Goal: Task Accomplishment & Management: Manage account settings

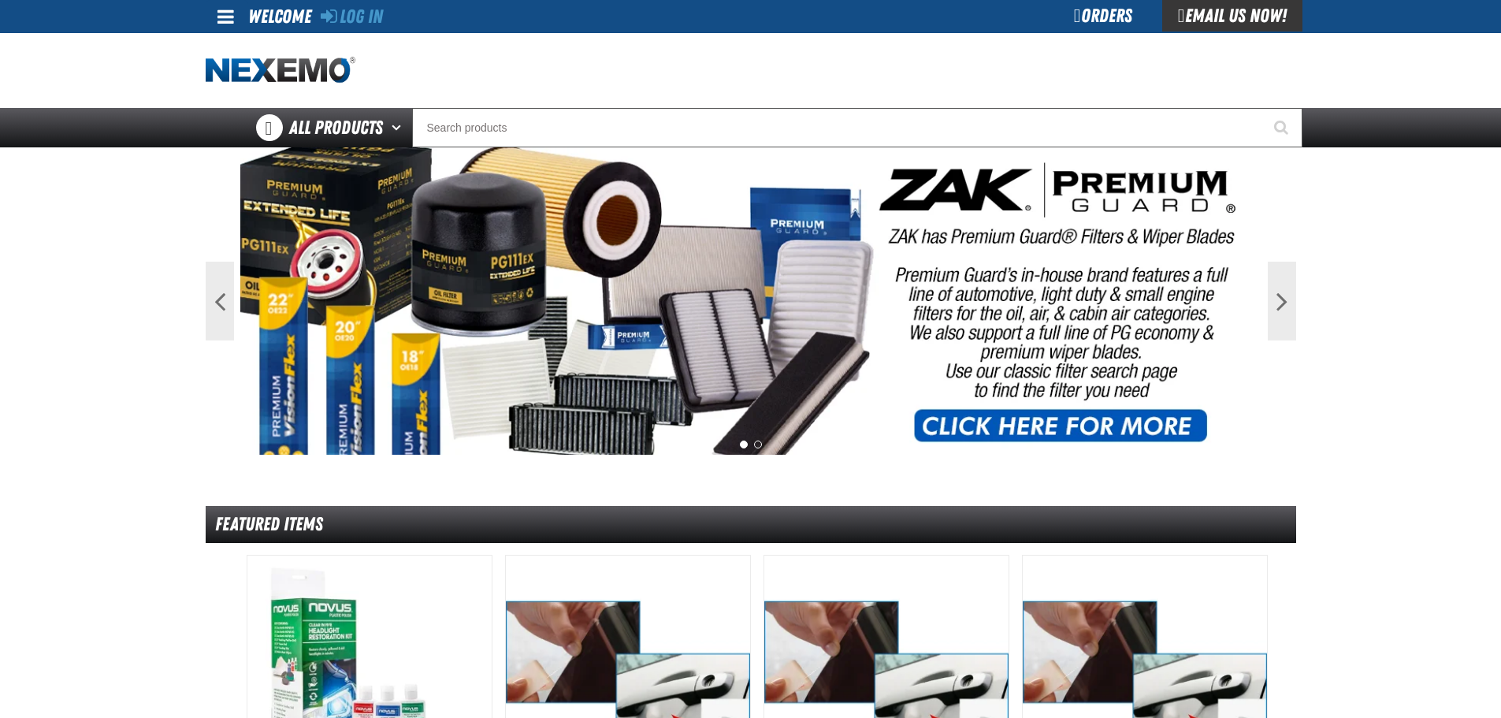
click at [227, 26] on span at bounding box center [225, 16] width 17 height 19
click at [225, 53] on link "Log In Log In" at bounding box center [234, 46] width 42 height 15
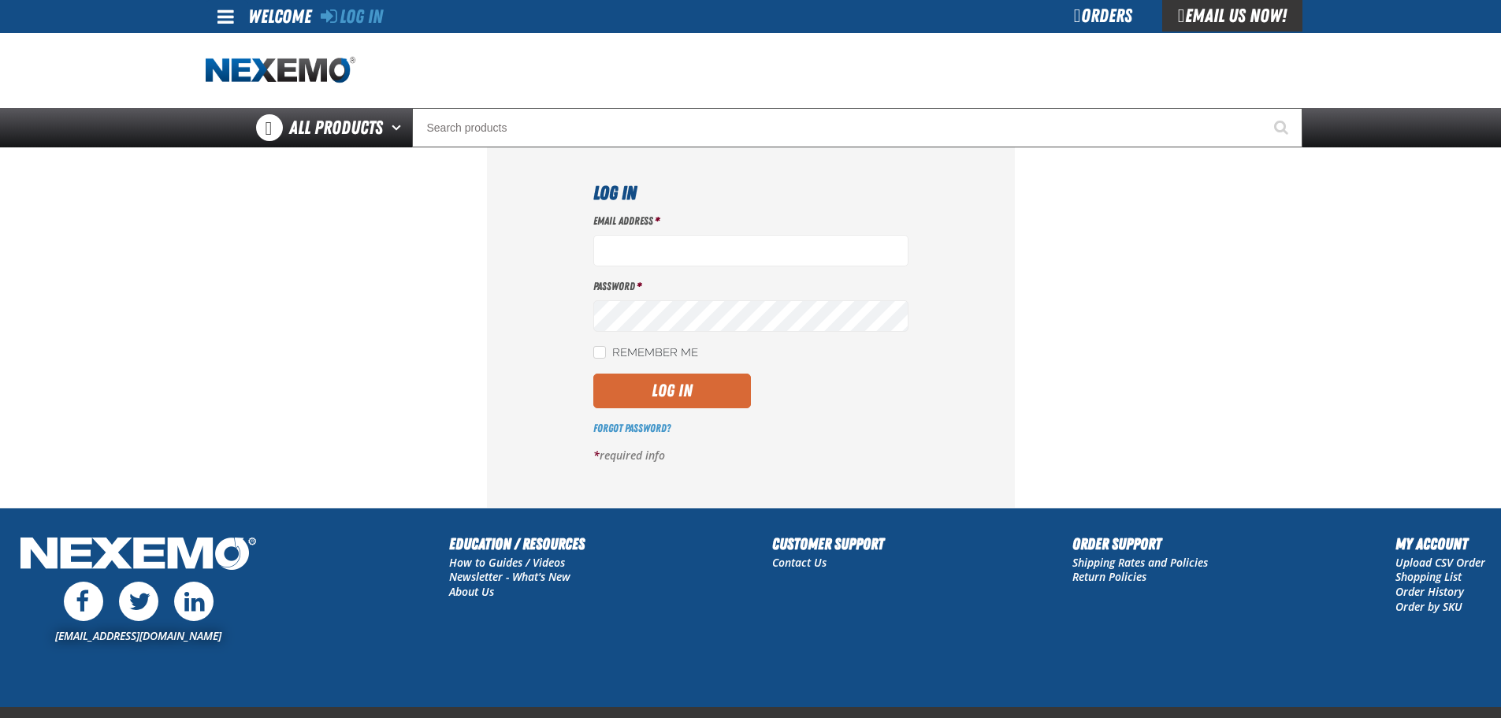
type input "vtoreceptionist@vtaig.com"
click at [645, 390] on button "Log In" at bounding box center [672, 390] width 158 height 35
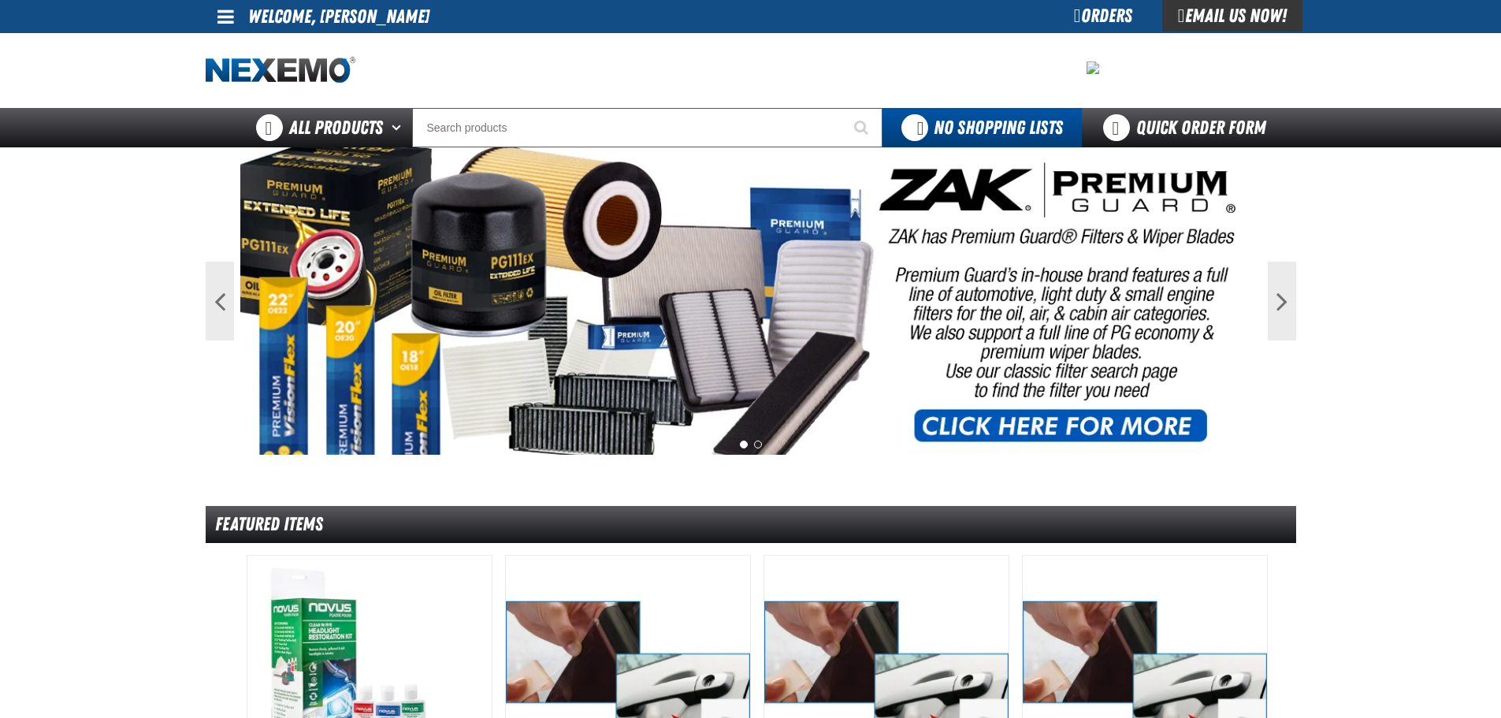
click at [221, 18] on span at bounding box center [225, 16] width 17 height 19
click at [229, 42] on link "My Account My Account" at bounding box center [248, 46] width 70 height 15
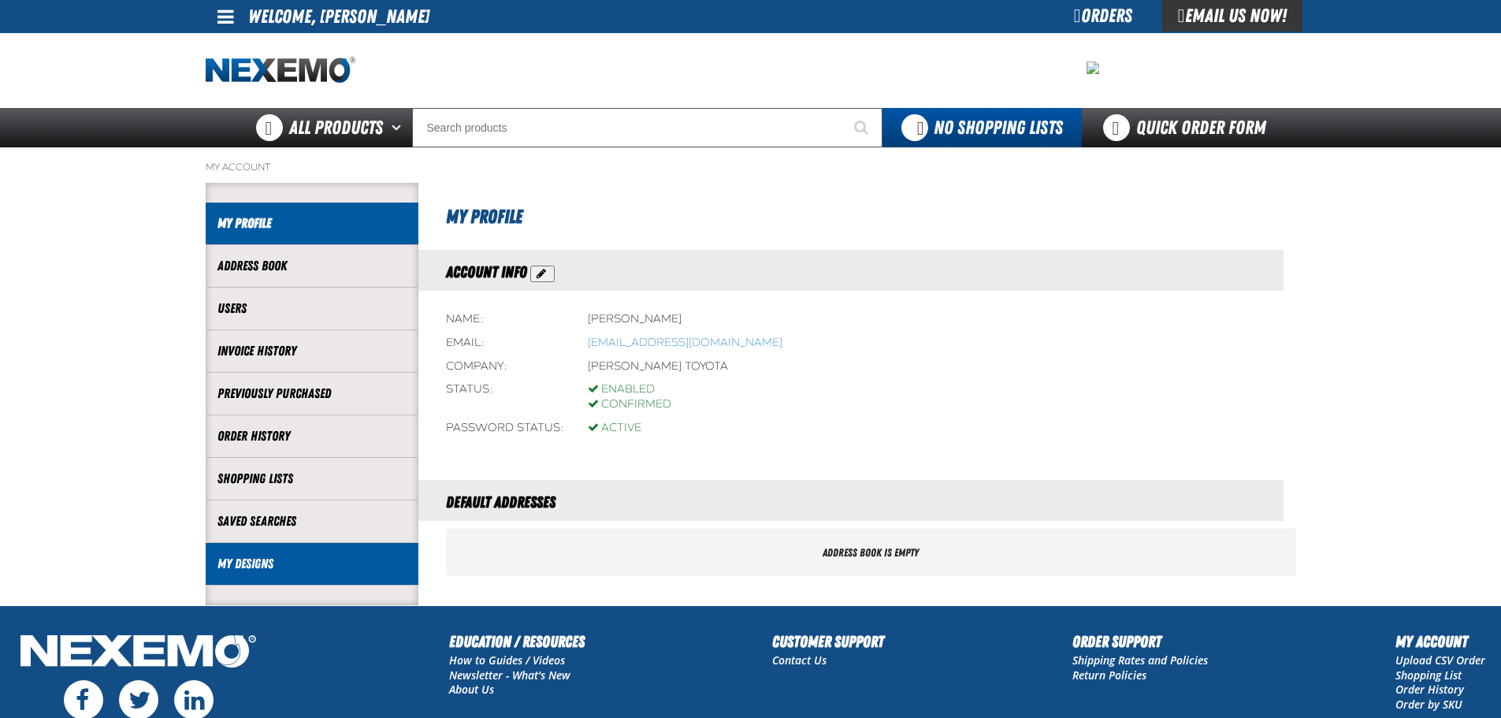
click at [248, 563] on link "My Designs" at bounding box center [311, 564] width 189 height 18
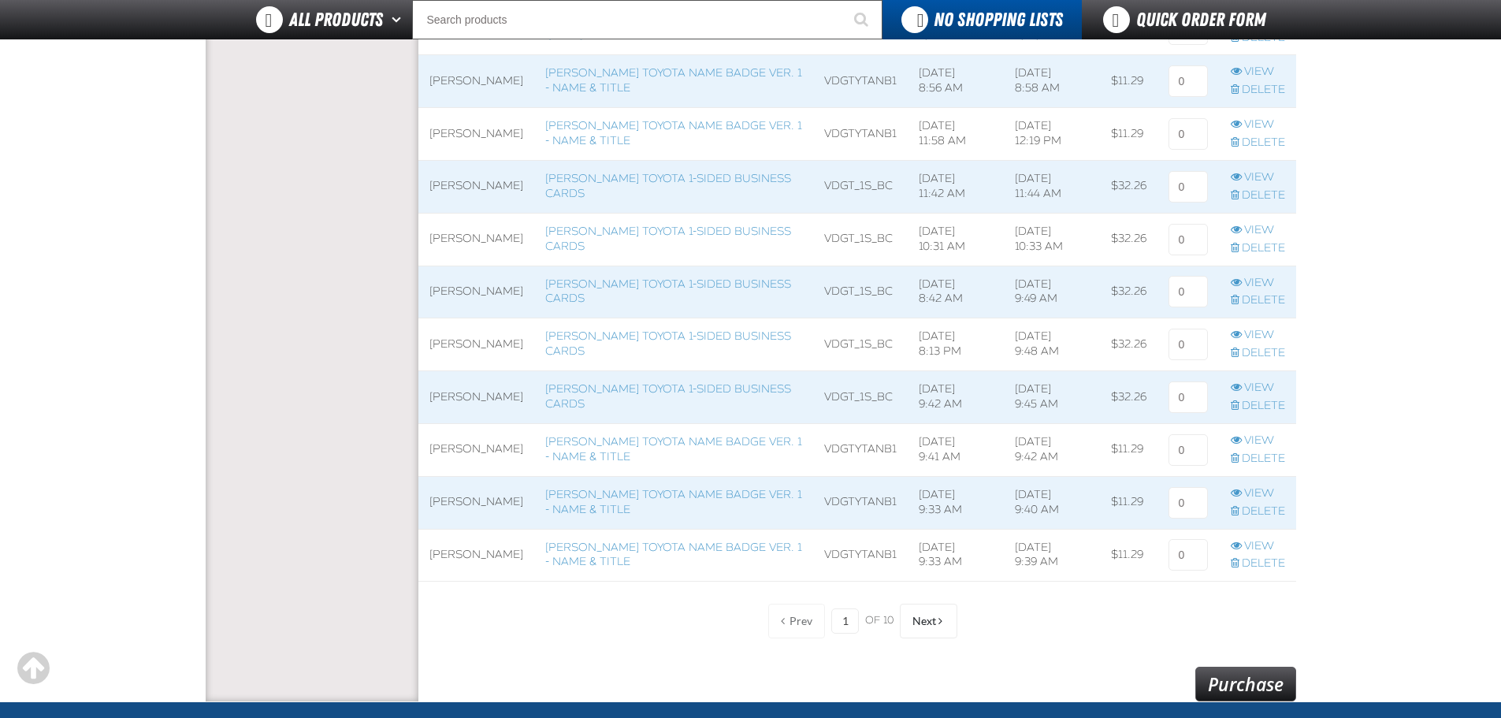
scroll to position [946, 0]
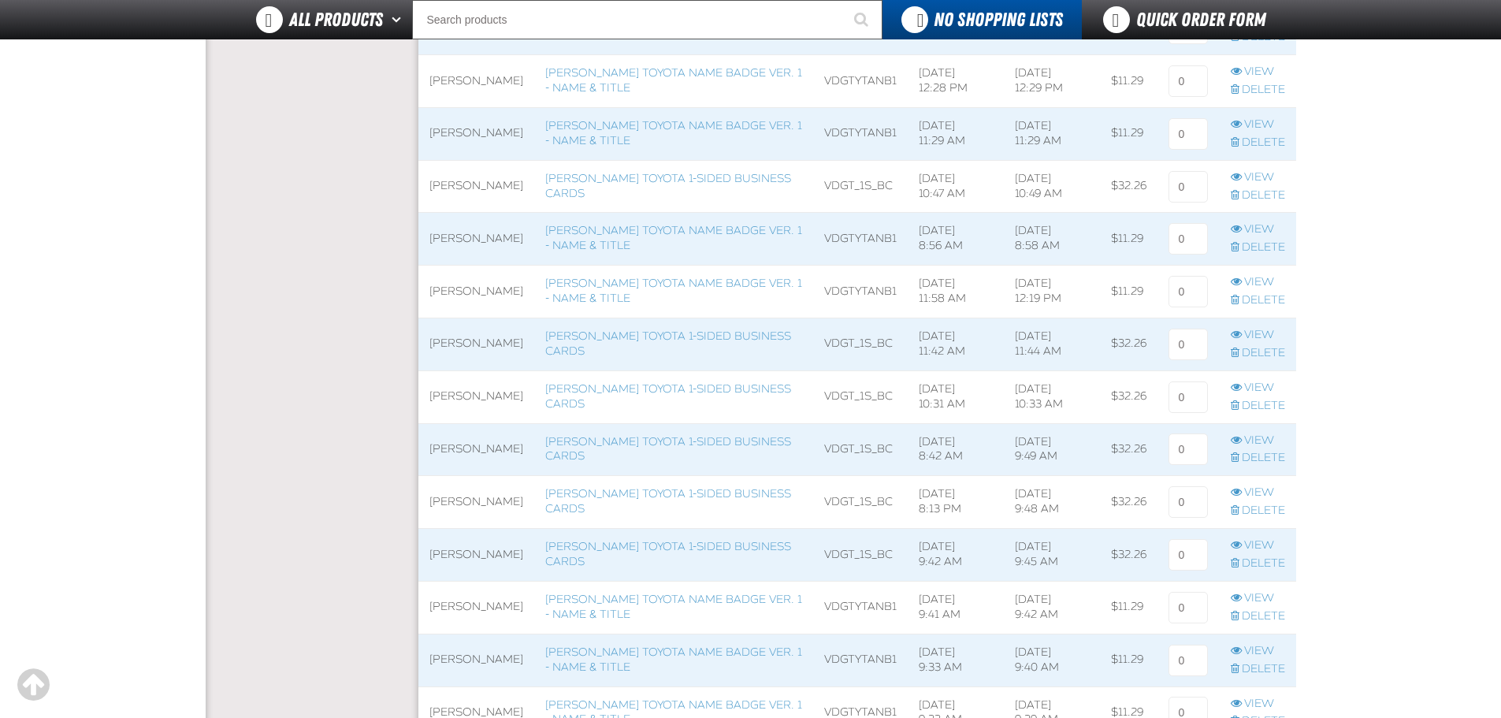
click at [476, 344] on span at bounding box center [476, 344] width 116 height 52
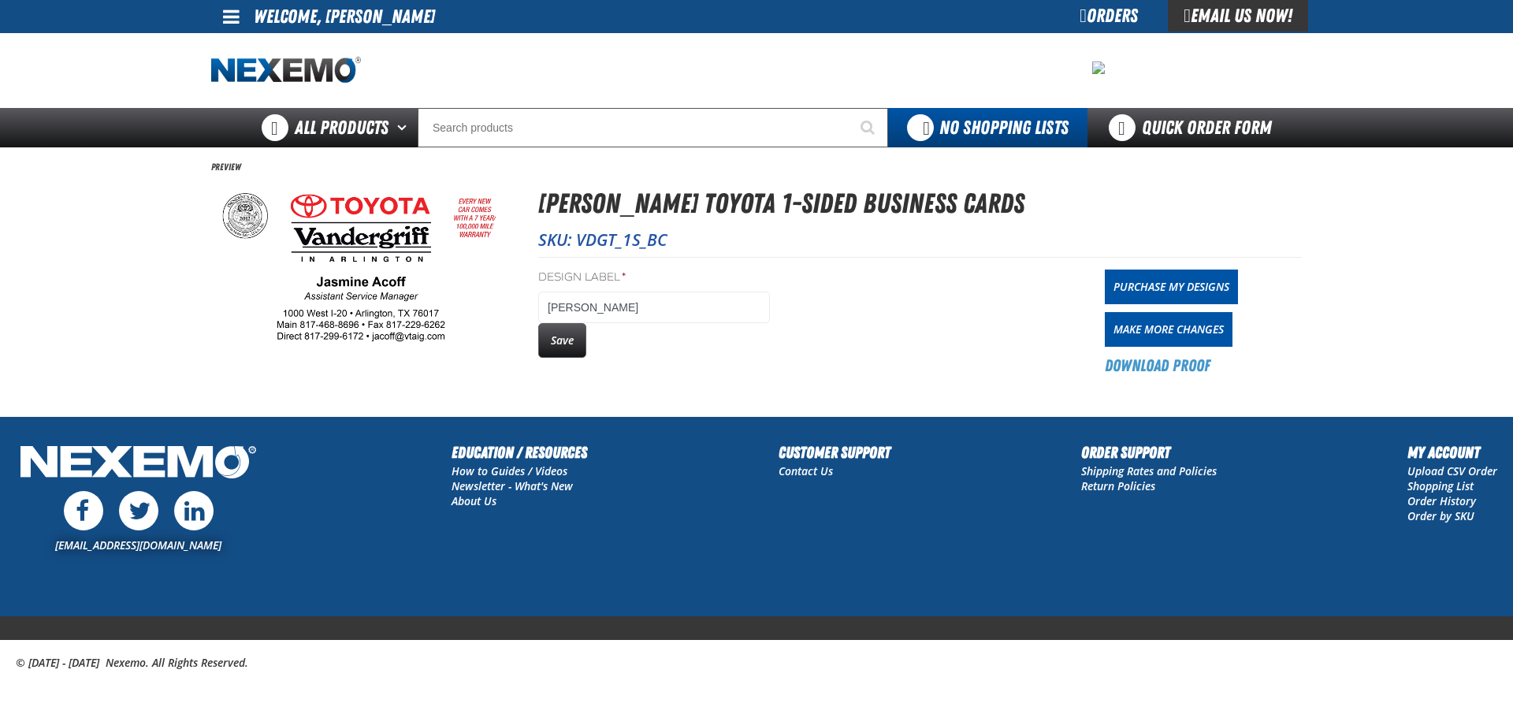
click at [482, 62] on div at bounding box center [414, 71] width 407 height 28
